Goal: Information Seeking & Learning: Learn about a topic

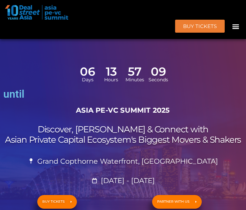
click at [238, 27] on icon "Menu Toggle" at bounding box center [235, 26] width 7 height 7
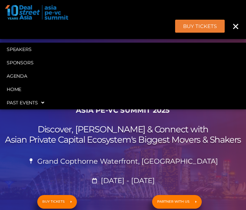
click at [236, 27] on icon "Menu Toggle" at bounding box center [235, 26] width 7 height 7
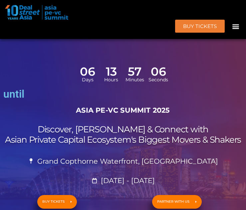
click at [234, 26] on icon "Menu Toggle" at bounding box center [235, 26] width 7 height 7
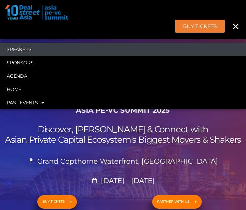
click at [66, 46] on link "Speakers" at bounding box center [123, 49] width 246 height 13
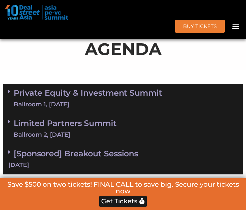
scroll to position [429, 0]
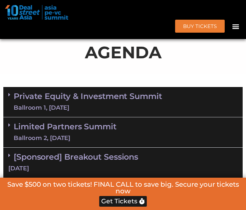
click at [83, 88] on div "Private Equity & Investment Summit Ballroom 1, [DATE]" at bounding box center [122, 102] width 239 height 30
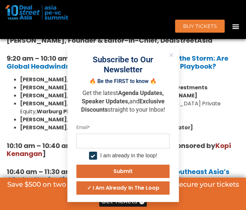
scroll to position [558, 0]
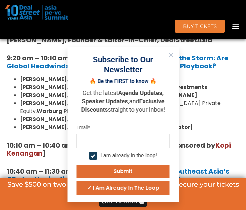
click at [170, 53] on icon "Close" at bounding box center [171, 55] width 4 height 4
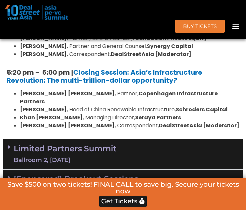
click at [108, 156] on div "Ballroom 2, [DATE]" at bounding box center [65, 160] width 103 height 8
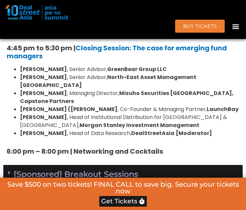
click at [108, 165] on div "[Sponsored] Breakout Sessions [DATE]" at bounding box center [122, 180] width 239 height 30
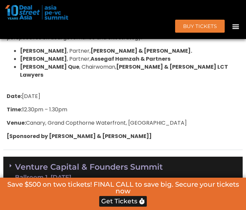
click at [95, 174] on div "Ballroom 1, [DATE]" at bounding box center [89, 177] width 148 height 6
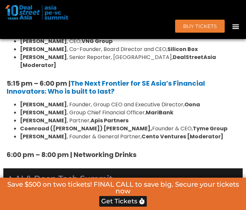
click at [84, 186] on div "Ballroom 2, [DATE]" at bounding box center [63, 189] width 97 height 6
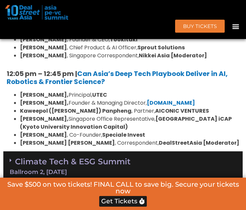
click at [77, 169] on div "Ballroom 2, [DATE]" at bounding box center [123, 172] width 227 height 6
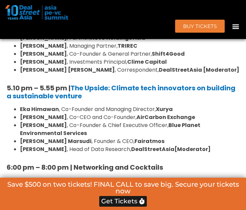
scroll to position [3928, 0]
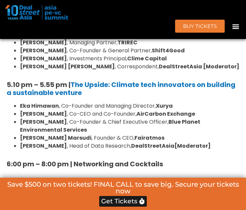
click at [72, 183] on link "[Sponsored] Breakout Session [DATE]" at bounding box center [123, 192] width 227 height 18
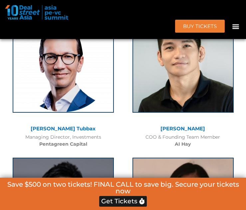
scroll to position [932, 0]
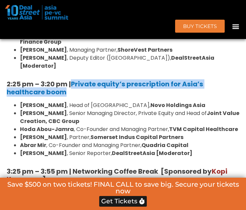
drag, startPoint x: 69, startPoint y: 82, endPoint x: 73, endPoint y: 70, distance: 12.1
click at [73, 70] on div "8:00 am – 9:00 am | Registration & Networking Coffee [Sponsored by [PERSON_NAME…" at bounding box center [122, 21] width 239 height 817
copy strong "Private equity’s prescription for Asia’s healthcare boom"
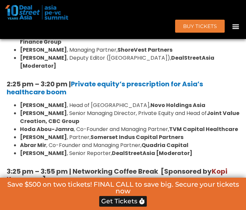
scroll to position [1061, 0]
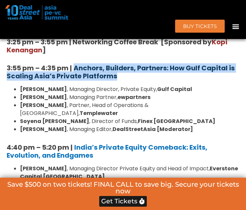
drag, startPoint x: 120, startPoint y: 68, endPoint x: 77, endPoint y: 59, distance: 44.2
click at [77, 64] on h5 "3:55 pm – 4:35 pm | Anchors, Builders, Partners: How Gulf Capital is Scaling As…" at bounding box center [123, 72] width 233 height 16
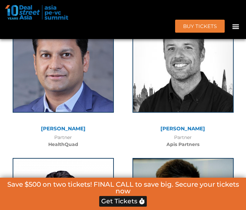
scroll to position [3284, 0]
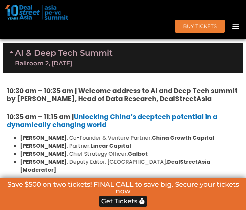
drag, startPoint x: 79, startPoint y: 82, endPoint x: 78, endPoint y: 70, distance: 12.0
click at [78, 73] on div "10:30 am – 10:35 am | Welcome address to AI and Deep Tech summit by [PERSON_NAM…" at bounding box center [122, 205] width 239 height 264
copy link "Can [GEOGRAPHIC_DATA] founders build global-grade AI startups?"
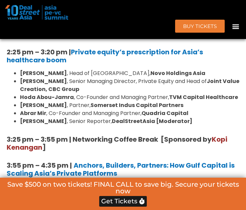
scroll to position [949, 0]
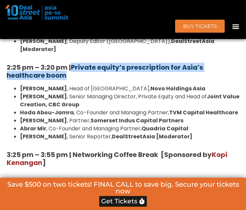
drag, startPoint x: 68, startPoint y: 67, endPoint x: 73, endPoint y: 56, distance: 11.6
click at [73, 63] on h5 "2:25 pm – 3:20 pm | Private equity’s prescription for Asia’s healthcare boom" at bounding box center [123, 71] width 233 height 16
copy strong "Private equity’s prescription for Asia’s healthcare boom"
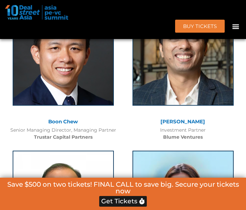
scroll to position [1061, 0]
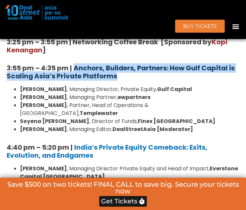
drag, startPoint x: 118, startPoint y: 68, endPoint x: 76, endPoint y: 61, distance: 43.1
click at [76, 64] on h5 "3:55 pm – 4:35 pm | Anchors, Builders, Partners: How Gulf Capital is Scaling As…" at bounding box center [123, 72] width 233 height 16
copy b "Anchors, Builders, Partners: How Gulf Capital is Scaling Asia’s Private Platfor…"
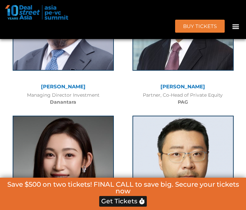
scroll to position [2678, 0]
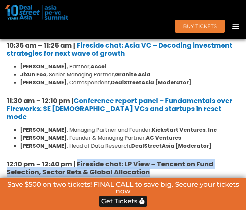
drag, startPoint x: 149, startPoint y: 89, endPoint x: 78, endPoint y: 80, distance: 71.4
click at [78, 160] on h5 "12:10 pm – 12:40 pm | Fireside chat: LP View – Tencent on Fund Selection, Secto…" at bounding box center [123, 168] width 233 height 16
copy strong "Fireside chat: LP View – Tencent on Fund Selection, Sector Bets & Global Alloca…"
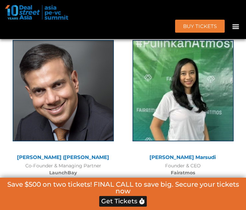
scroll to position [3078, 0]
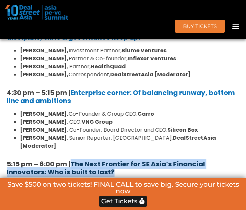
drag, startPoint x: 123, startPoint y: 67, endPoint x: 74, endPoint y: 61, distance: 49.9
click at [74, 160] on h5 "5:15 pm – 6:00 pm | The Next Frontier for SE Asia’s Financial Innovators: Who i…" at bounding box center [123, 168] width 233 height 16
copy link "The Next Frontier for SE Asia’s Financial Innovators: Who is built to last?"
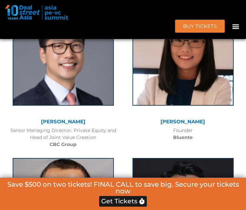
scroll to position [3387, 0]
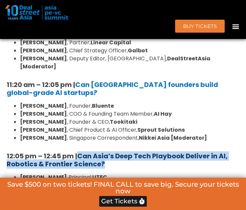
drag, startPoint x: 107, startPoint y: 51, endPoint x: 79, endPoint y: 44, distance: 28.8
click at [79, 152] on h5 "12:05 pm – 12:45 pm | Can Asia’s Deep Tech Playbook Deliver in AI, Robotics & F…" at bounding box center [123, 160] width 233 height 16
copy link "Can Asia’s Deep Tech Playbook Deliver in AI, Robotics & Frontier Science?"
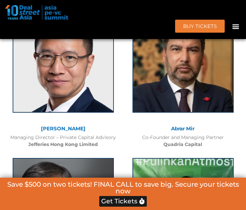
scroll to position [1808, 0]
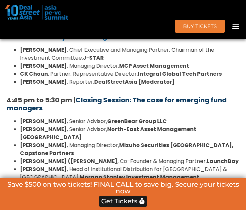
drag, startPoint x: 54, startPoint y: 68, endPoint x: 77, endPoint y: 56, distance: 25.4
click at [77, 96] on h5 "4:45 pm to 5:30 pm | Closing Session: The case for emerging fund managers" at bounding box center [123, 104] width 233 height 16
copy link "Closing Session: The case for emerging fund managers"
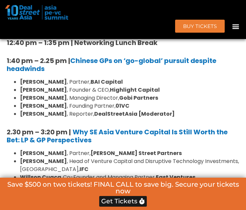
scroll to position [2855, 0]
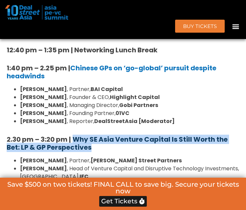
drag, startPoint x: 95, startPoint y: 60, endPoint x: 76, endPoint y: 48, distance: 23.5
click at [76, 135] on h5 "2.30 pm – 3:20 pm | Why SE Asia Venture Capital Is Still Worth the Bet: LP & GP…" at bounding box center [123, 143] width 233 height 16
copy b "Why SE Asia Venture Capital Is Still Worth the Bet: LP & GP Perspectives"
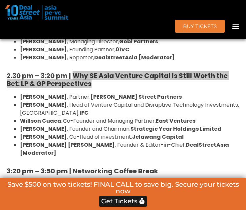
scroll to position [2923, 0]
